Goal: Task Accomplishment & Management: Complete application form

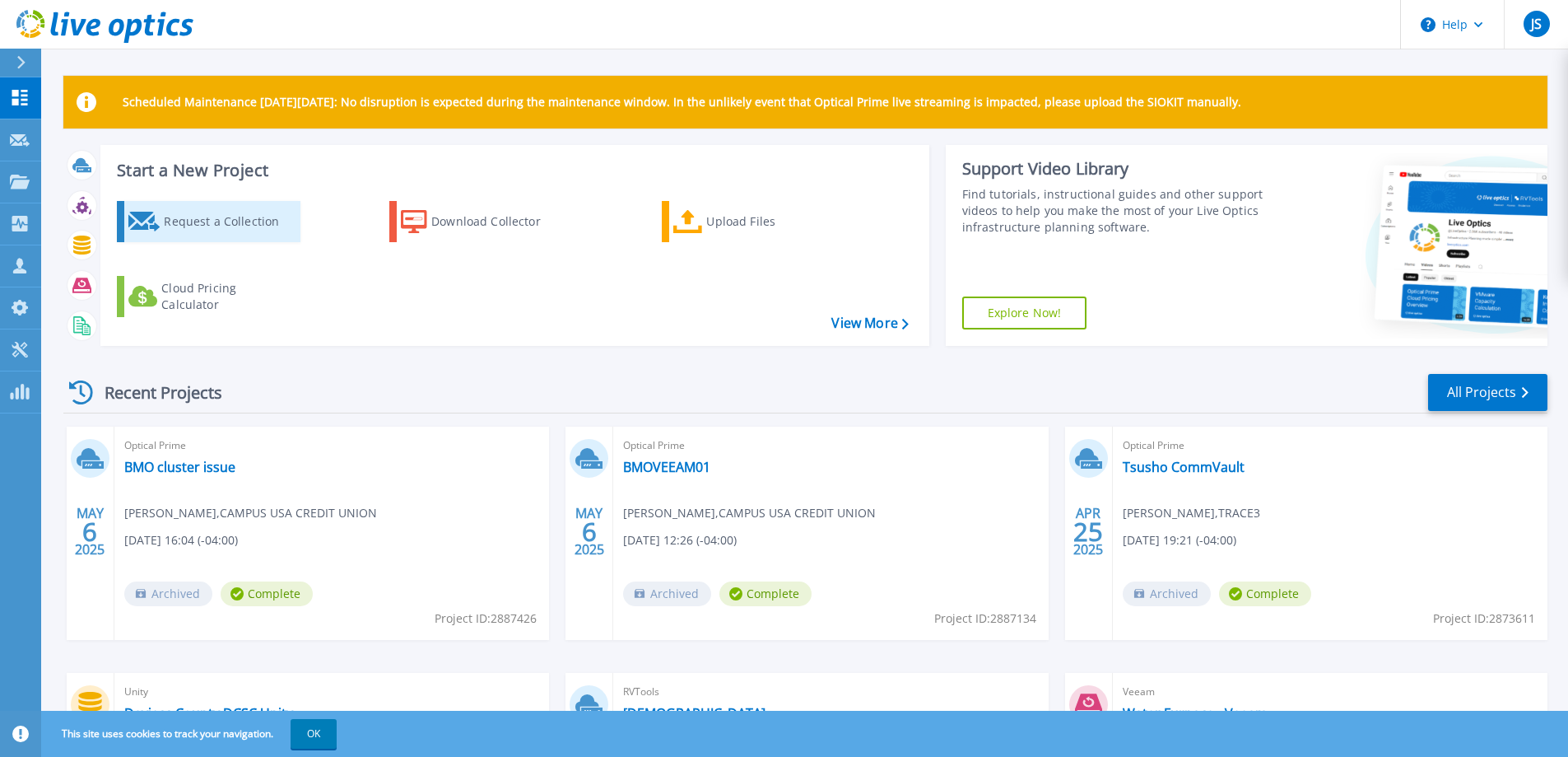
click at [215, 223] on div "Request a Collection" at bounding box center [229, 222] width 131 height 33
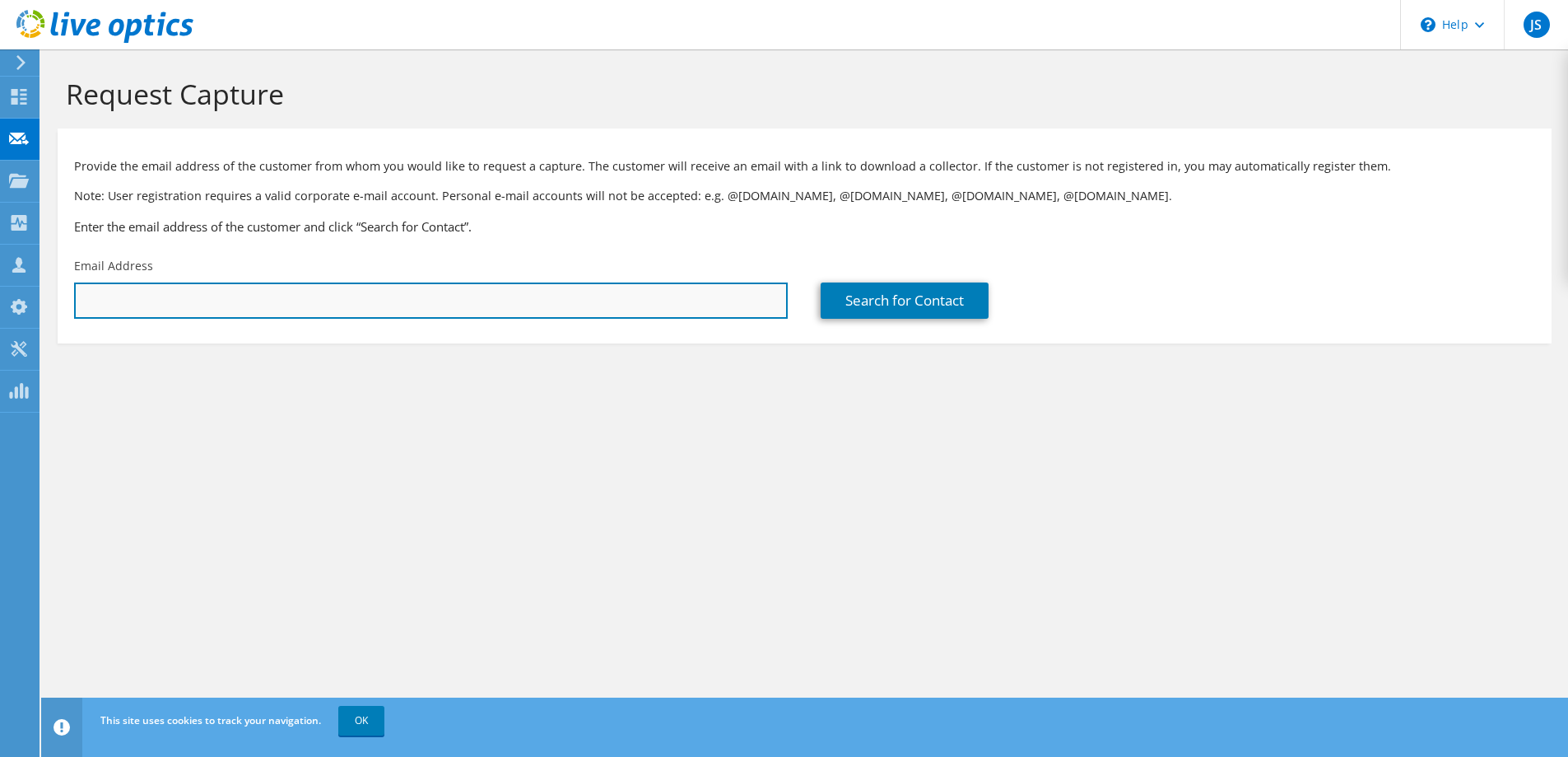
click at [265, 295] on input "text" at bounding box center [430, 300] width 713 height 36
paste input "[PERSON_NAME][EMAIL_ADDRESS][PERSON_NAME][DOMAIN_NAME]"
type input "[PERSON_NAME][EMAIL_ADDRESS][PERSON_NAME][DOMAIN_NAME]"
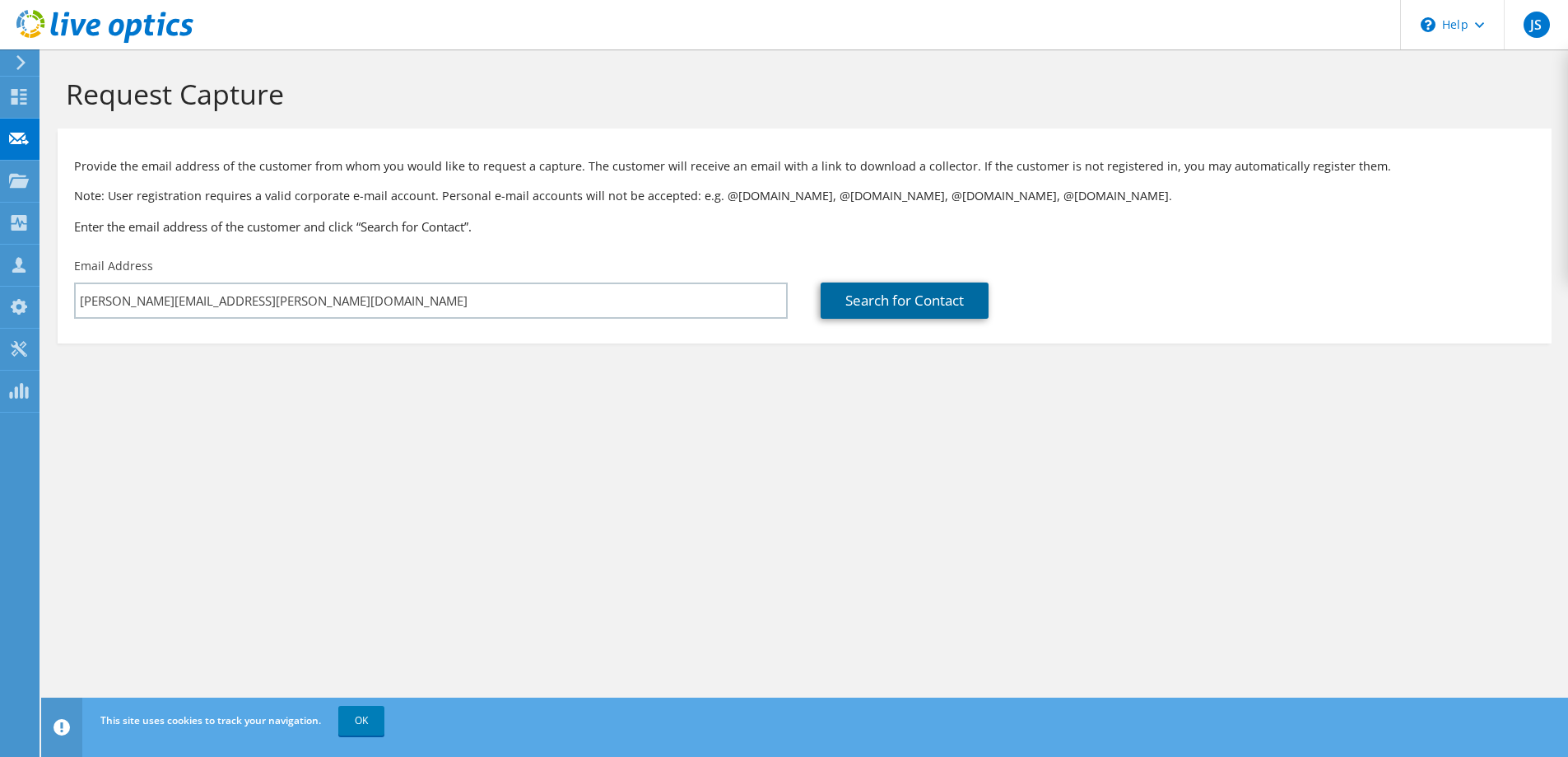
click at [957, 304] on link "Search for Contact" at bounding box center [904, 300] width 167 height 36
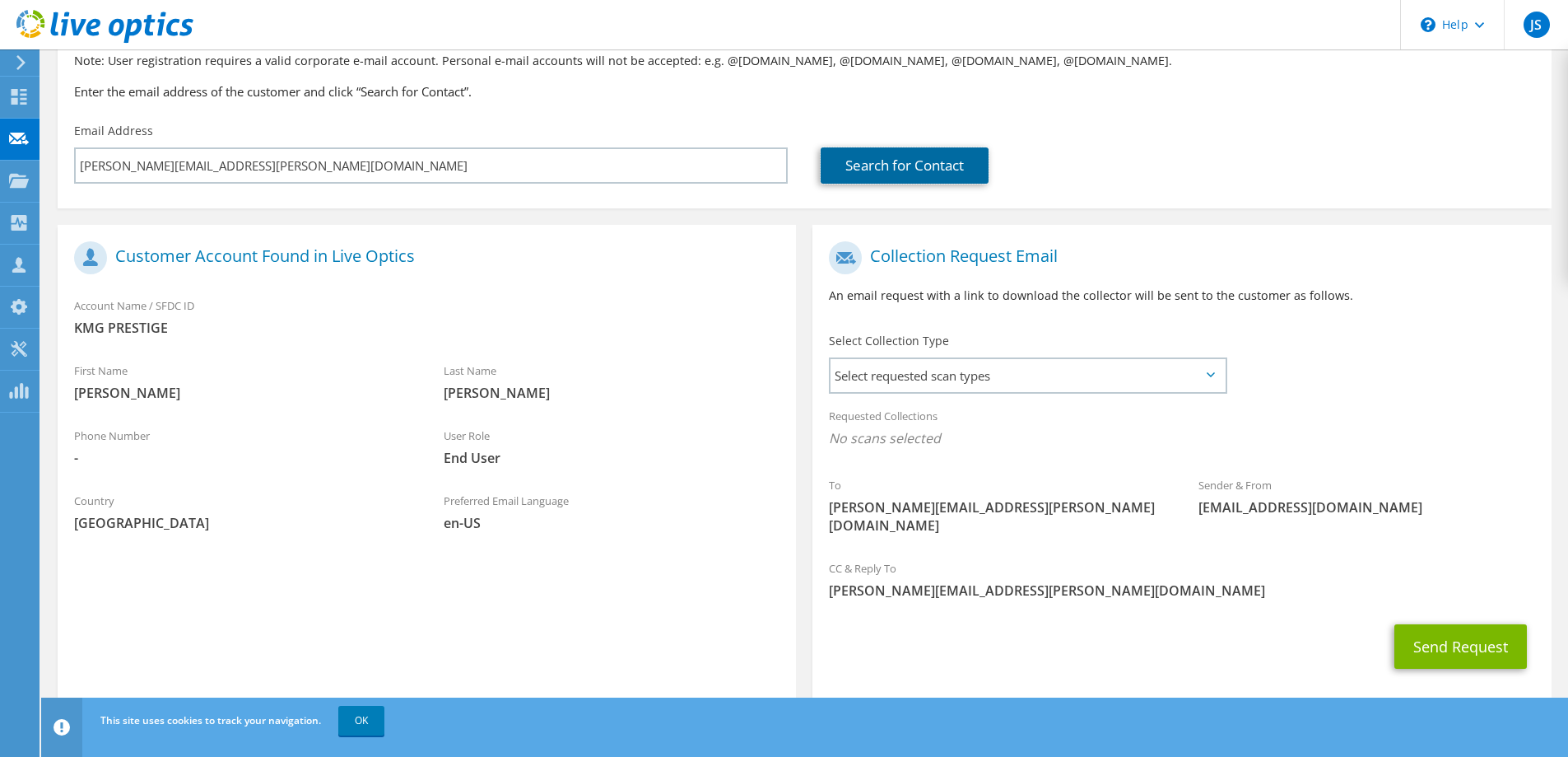
scroll to position [144, 0]
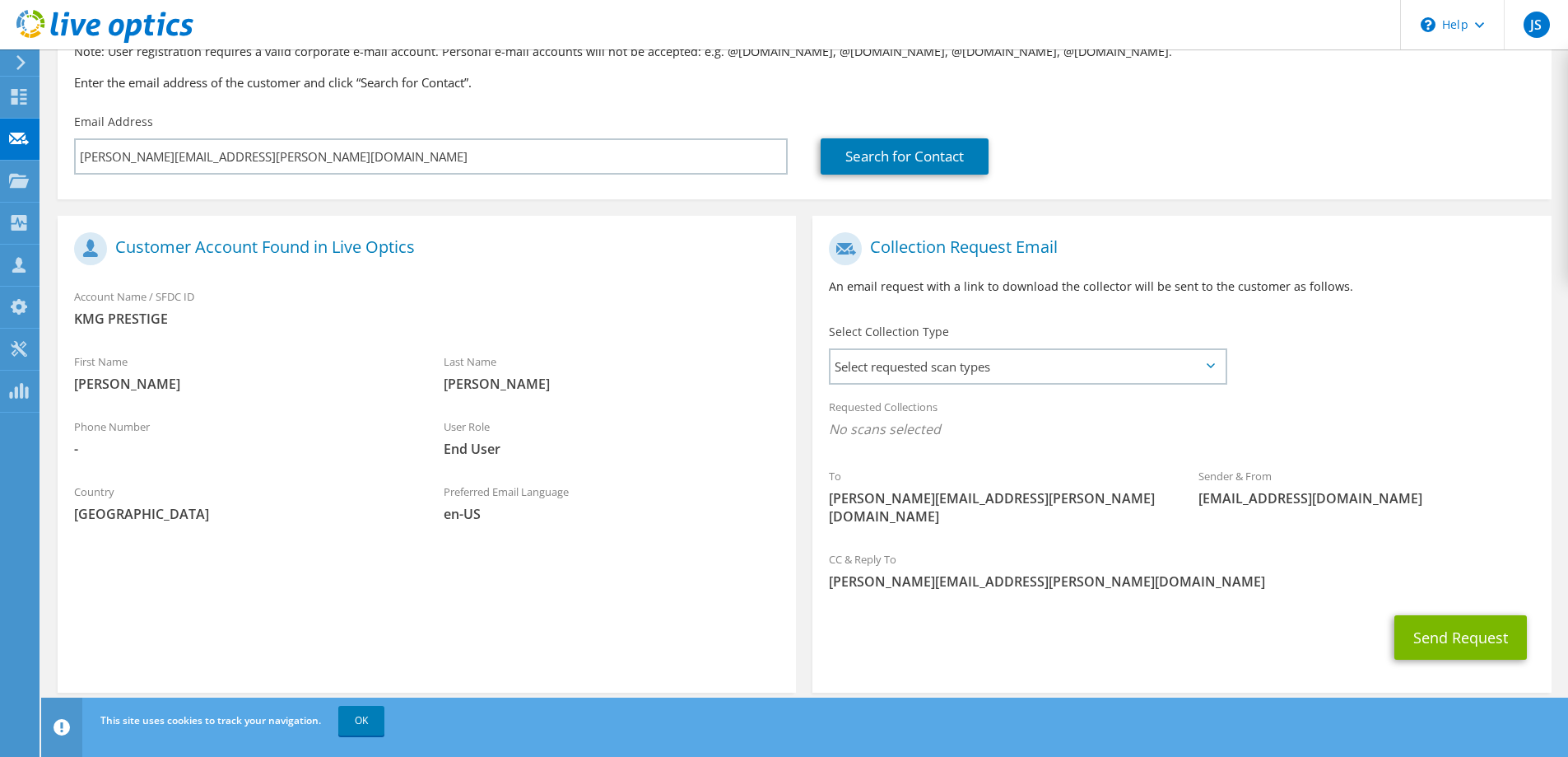
click at [1205, 368] on div "Select Collection Type Select requested scan types Server Virtualization Optica…" at bounding box center [1028, 353] width 398 height 57
click at [1211, 369] on span "Select requested scan types" at bounding box center [1028, 366] width 394 height 33
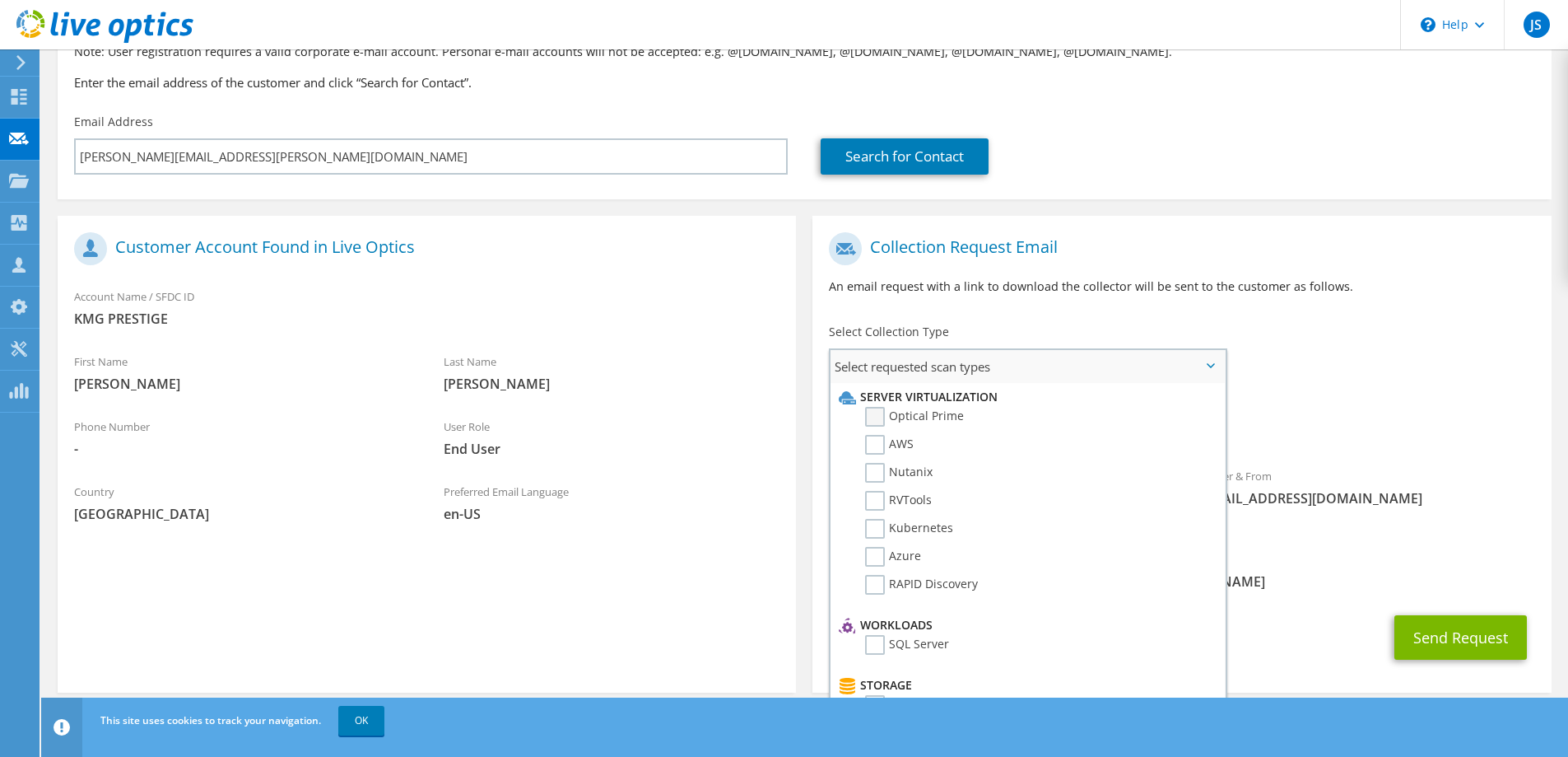
click at [880, 414] on label "Optical Prime" at bounding box center [914, 416] width 99 height 19
click at [0, 0] on input "Optical Prime" at bounding box center [0, 0] width 0 height 0
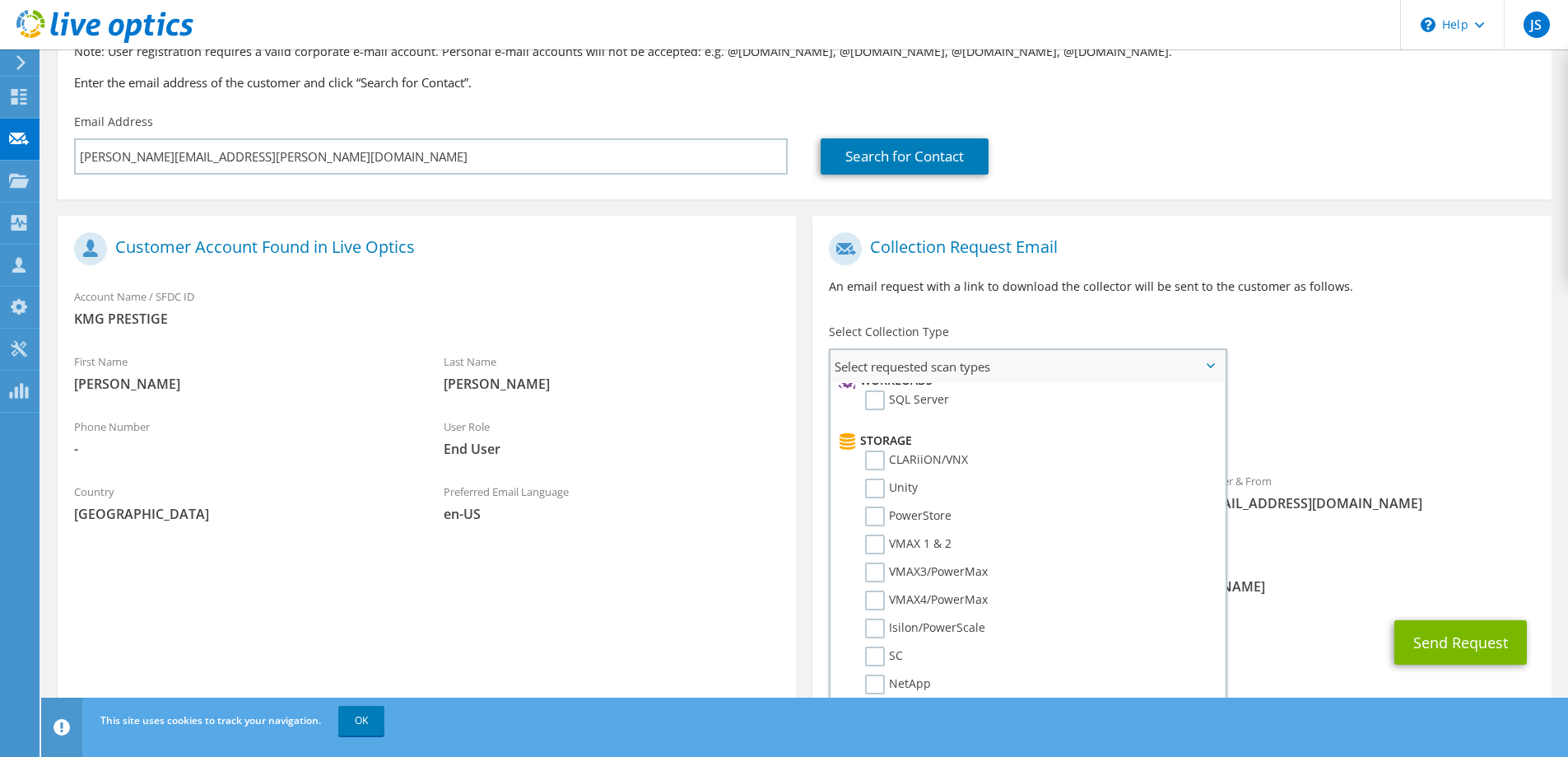
scroll to position [248, 0]
click at [887, 513] on label "PowerStore" at bounding box center [907, 513] width 86 height 19
click at [0, 0] on input "PowerStore" at bounding box center [0, 0] width 0 height 0
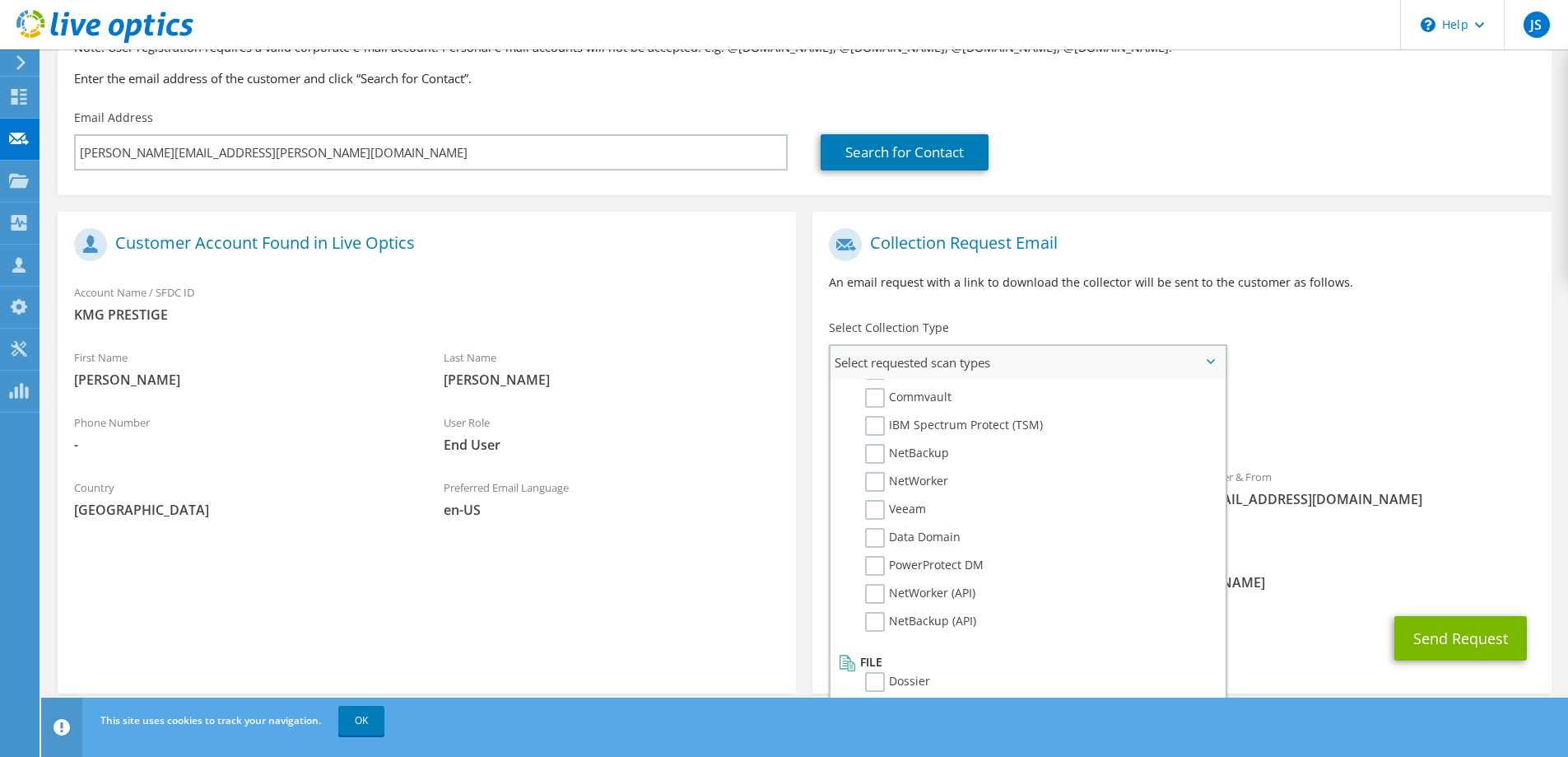
scroll to position [149, 0]
click at [1328, 432] on span "Optical Prime PowerStore" at bounding box center [1181, 428] width 705 height 27
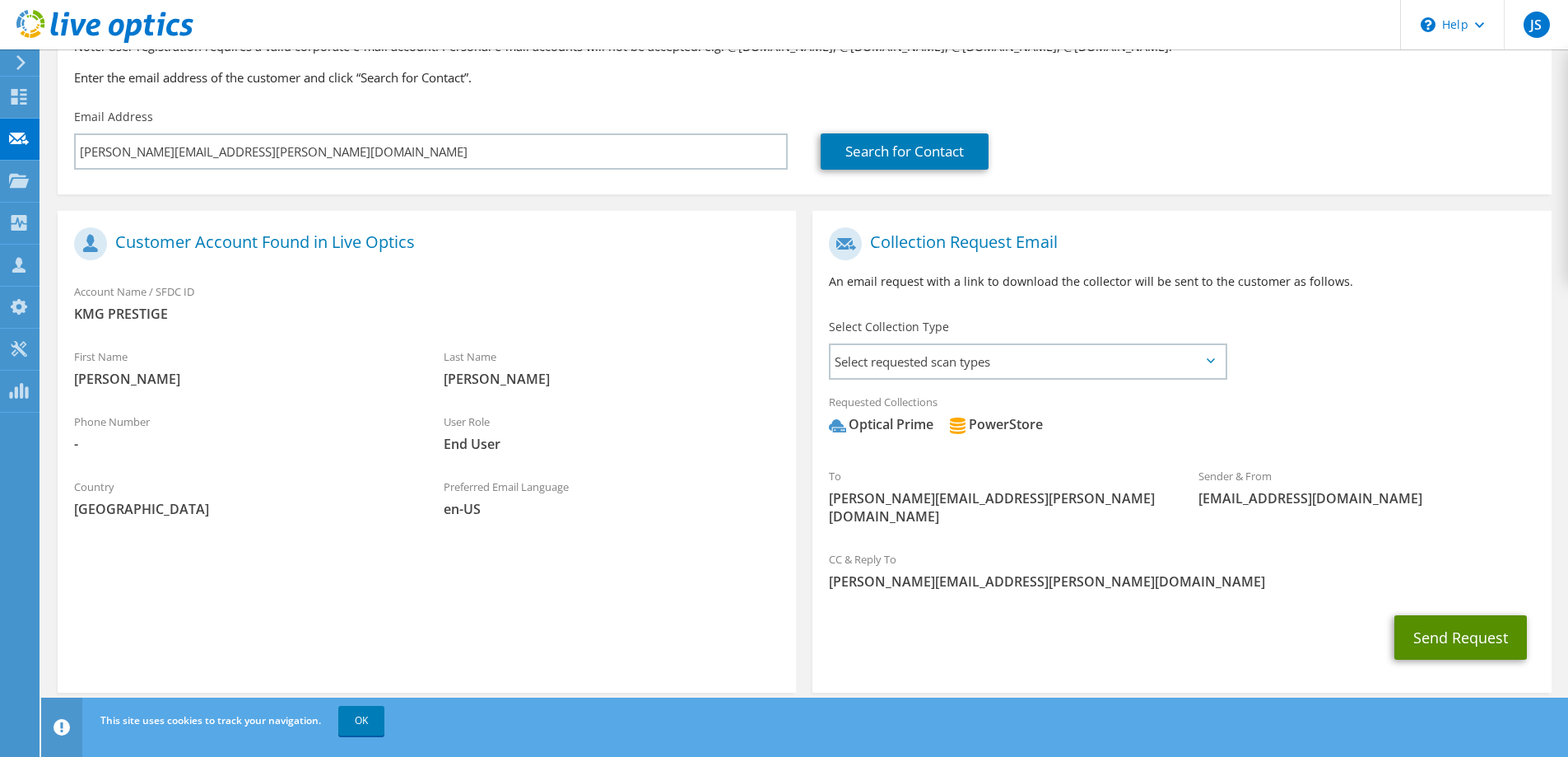
click at [1464, 628] on button "Send Request" at bounding box center [1460, 638] width 132 height 44
